Goal: Information Seeking & Learning: Learn about a topic

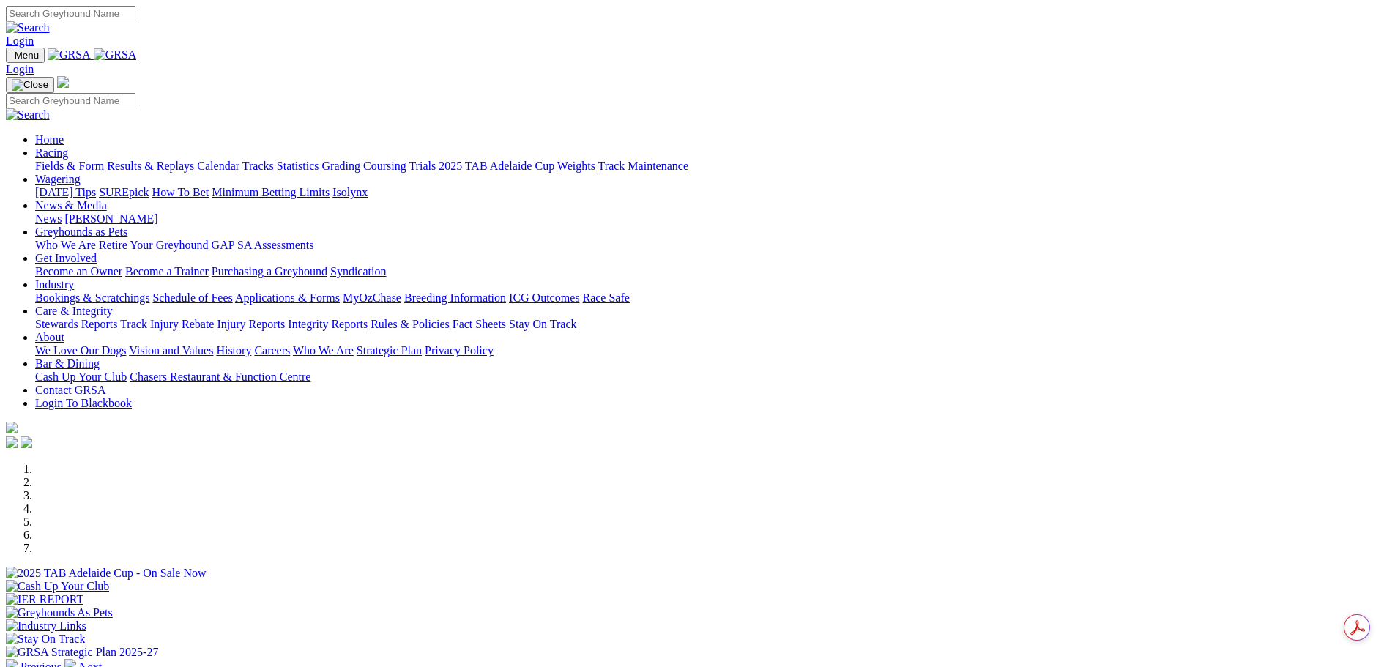
click at [74, 278] on link "Industry" at bounding box center [54, 284] width 39 height 12
click at [113, 305] on link "Care & Integrity" at bounding box center [74, 311] width 78 height 12
click at [450, 318] on link "Rules & Policies" at bounding box center [409, 324] width 79 height 12
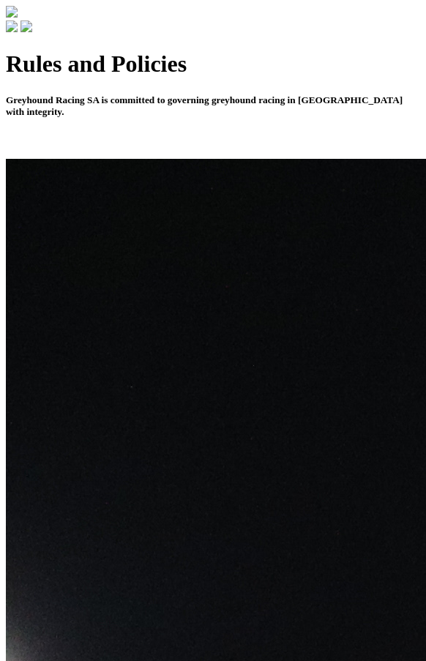
scroll to position [512, 0]
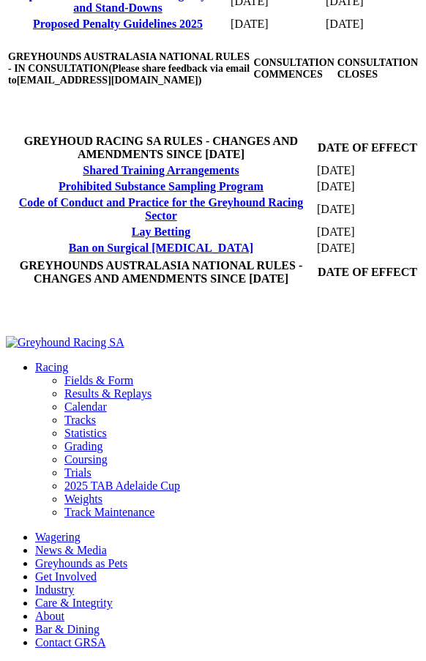
scroll to position [732, 0]
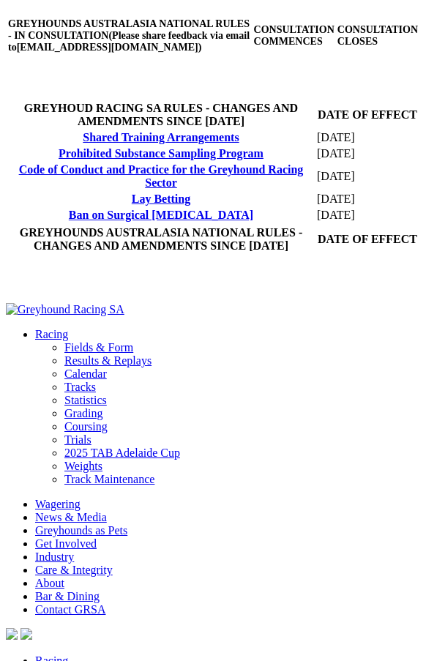
click at [183, 221] on link "Ban on Surgical [MEDICAL_DATA]" at bounding box center [161, 215] width 184 height 12
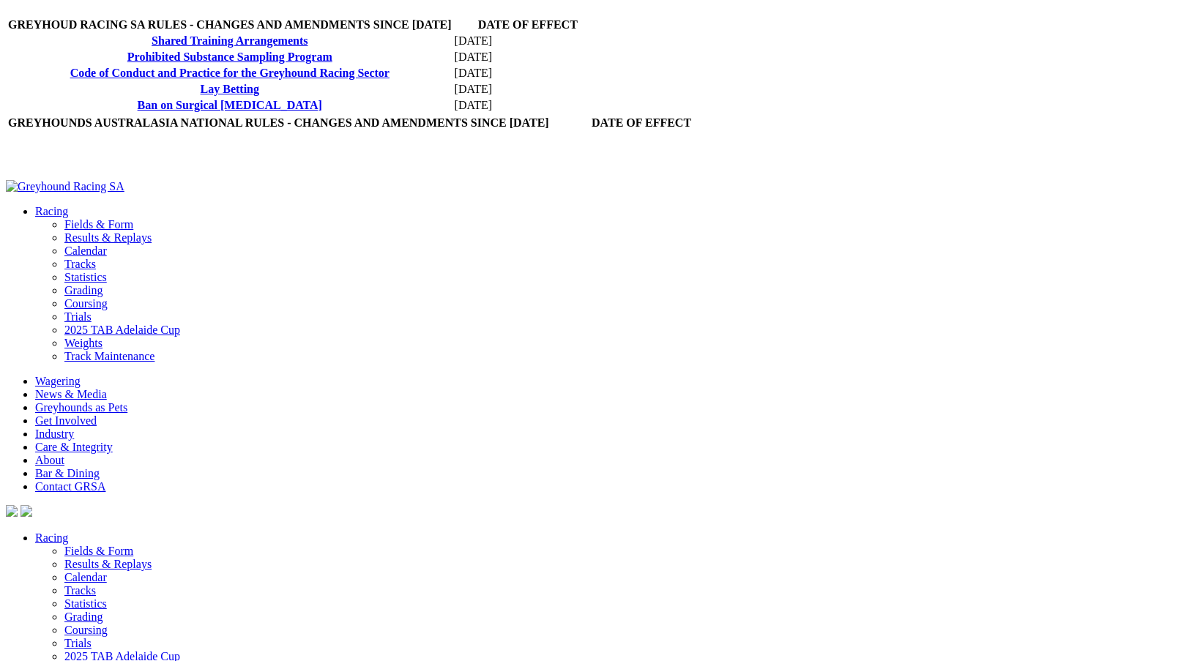
scroll to position [586, 0]
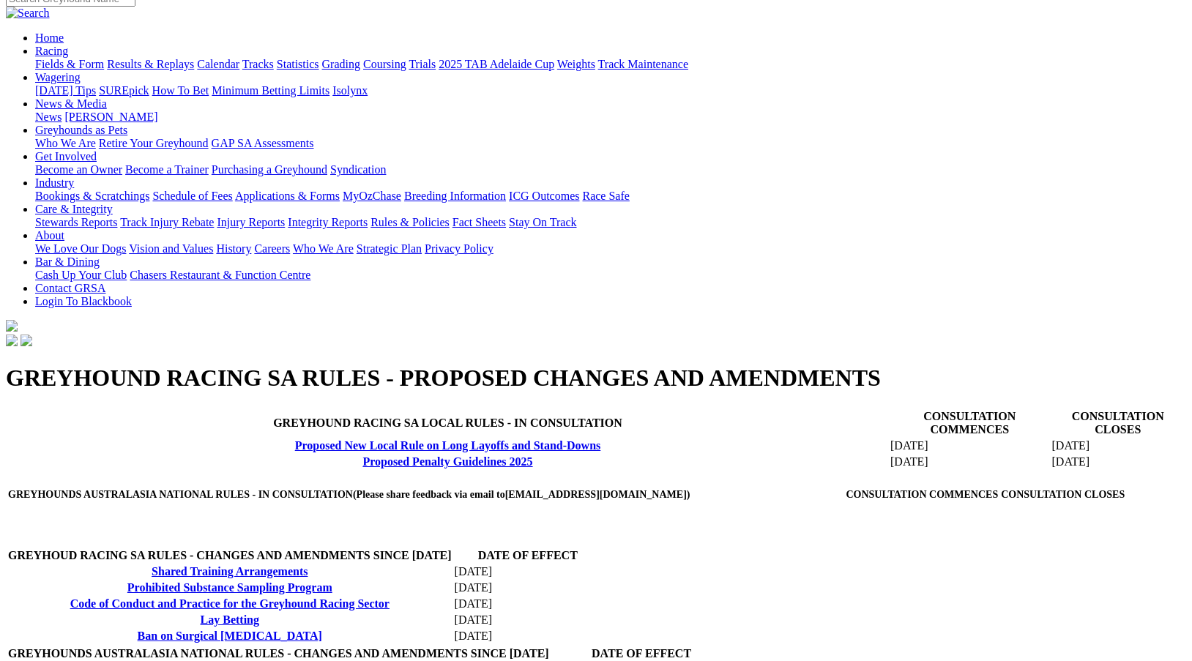
scroll to position [0, 0]
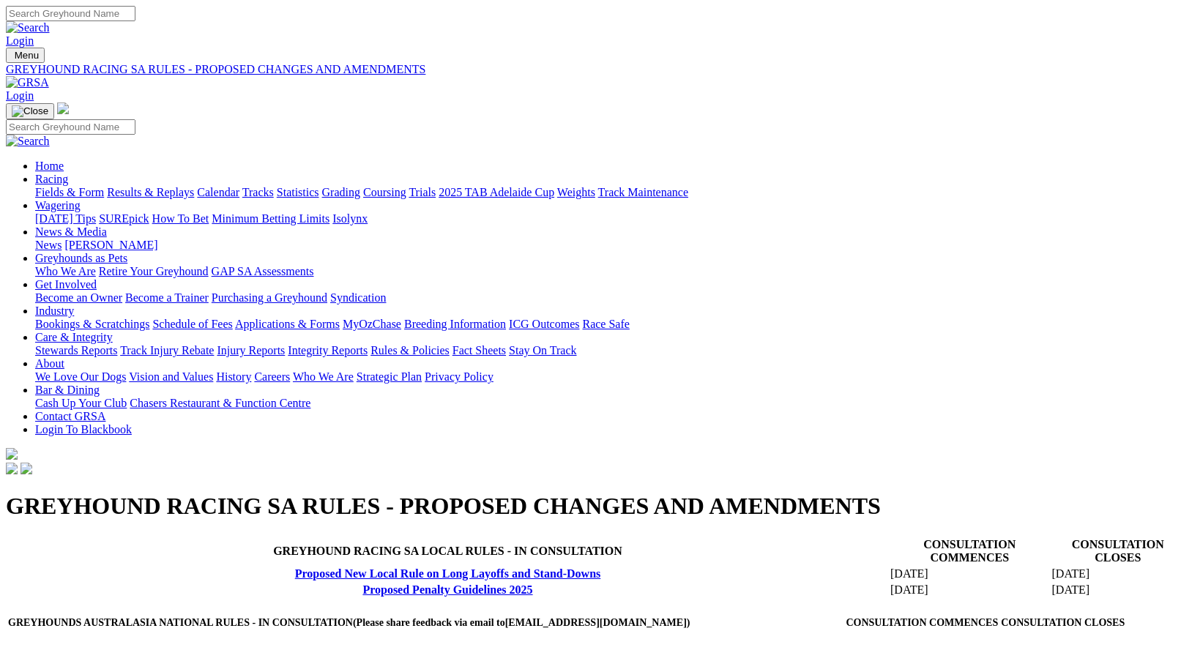
click at [506, 318] on link "Breeding Information" at bounding box center [455, 324] width 102 height 12
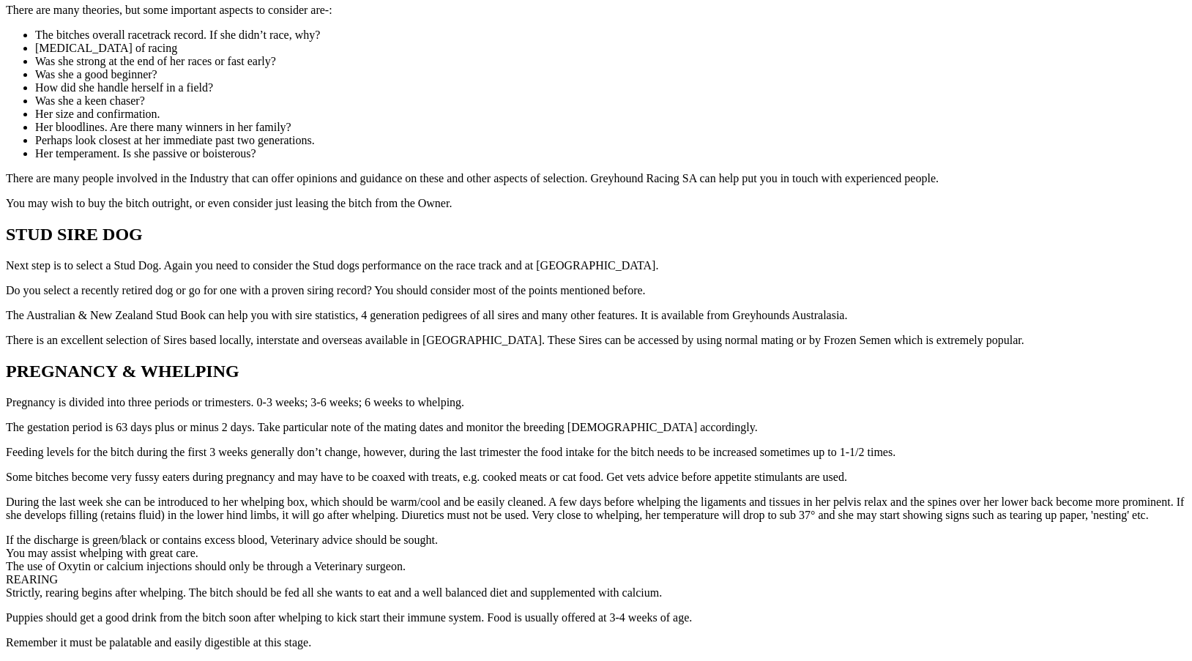
scroll to position [1537, 0]
